Goal: Task Accomplishment & Management: Complete application form

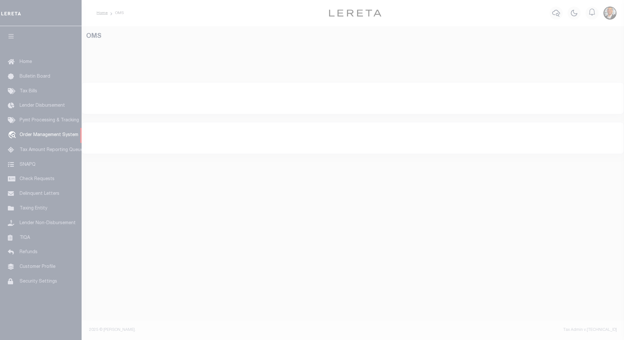
select select "200"
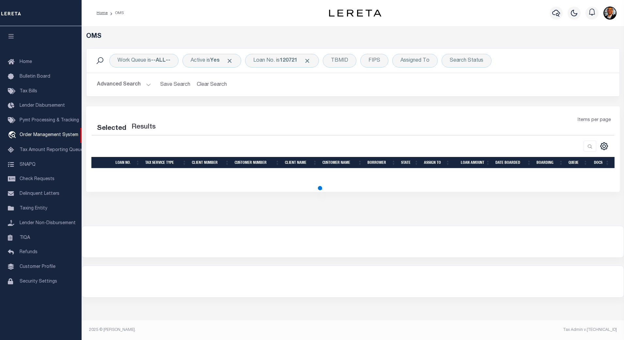
select select "200"
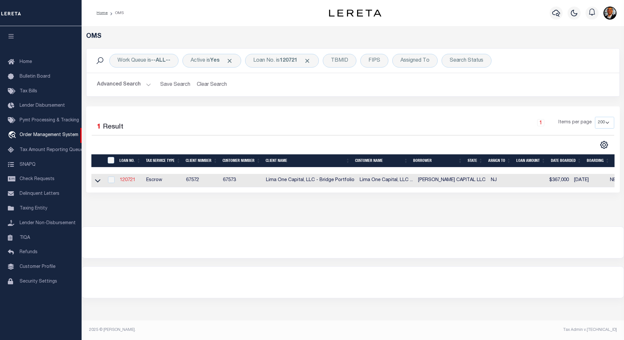
click at [128, 180] on link "120721" at bounding box center [128, 180] width 16 height 5
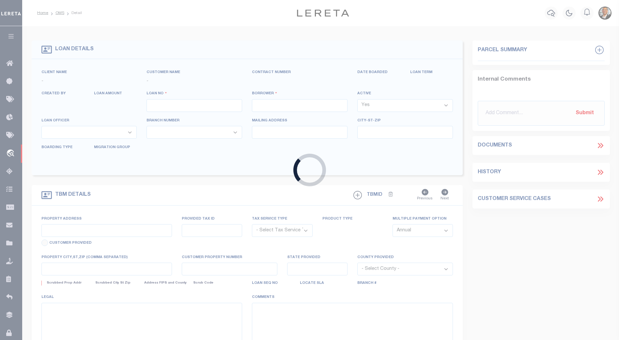
type input "120721"
type input "[PERSON_NAME] CAPITAL LLC"
select select
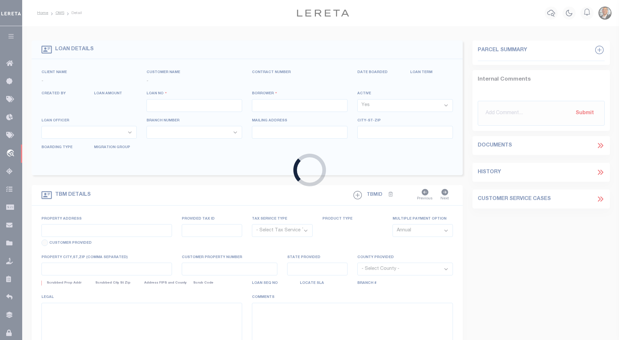
select select
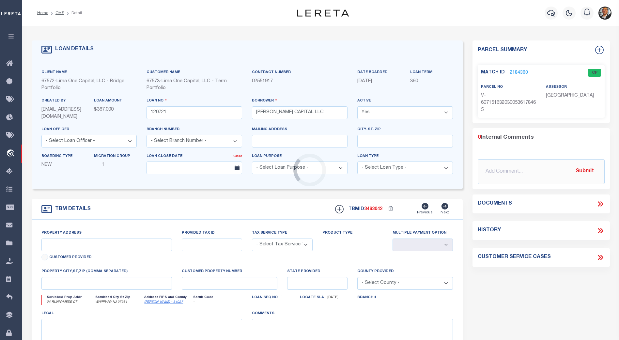
type input "24 RUNNYMEDE CT"
radio input "true"
select select "Escrow"
select select
type input "WHIPPANY NJ 07981"
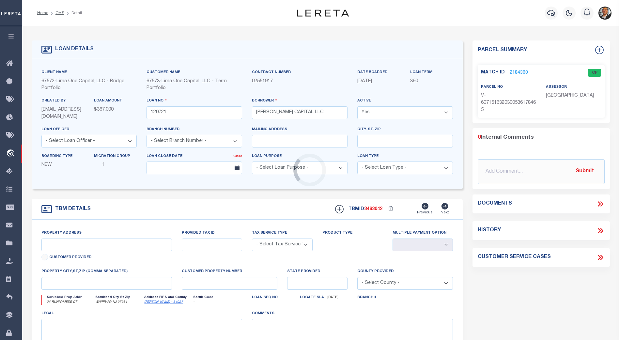
type input "120721-1"
type input "NJ"
type textarea "COLLECTOR: ENTITY: PARCEL: 1"
type textarea "Compare"
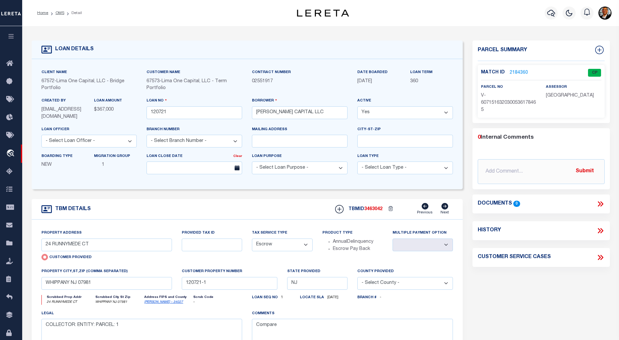
click at [342, 169] on select "- Select Loan Purpose - Church Exempt Construction to Perm Consumer Exempt Farm…" at bounding box center [300, 168] width 96 height 13
